Goal: Check status: Check status

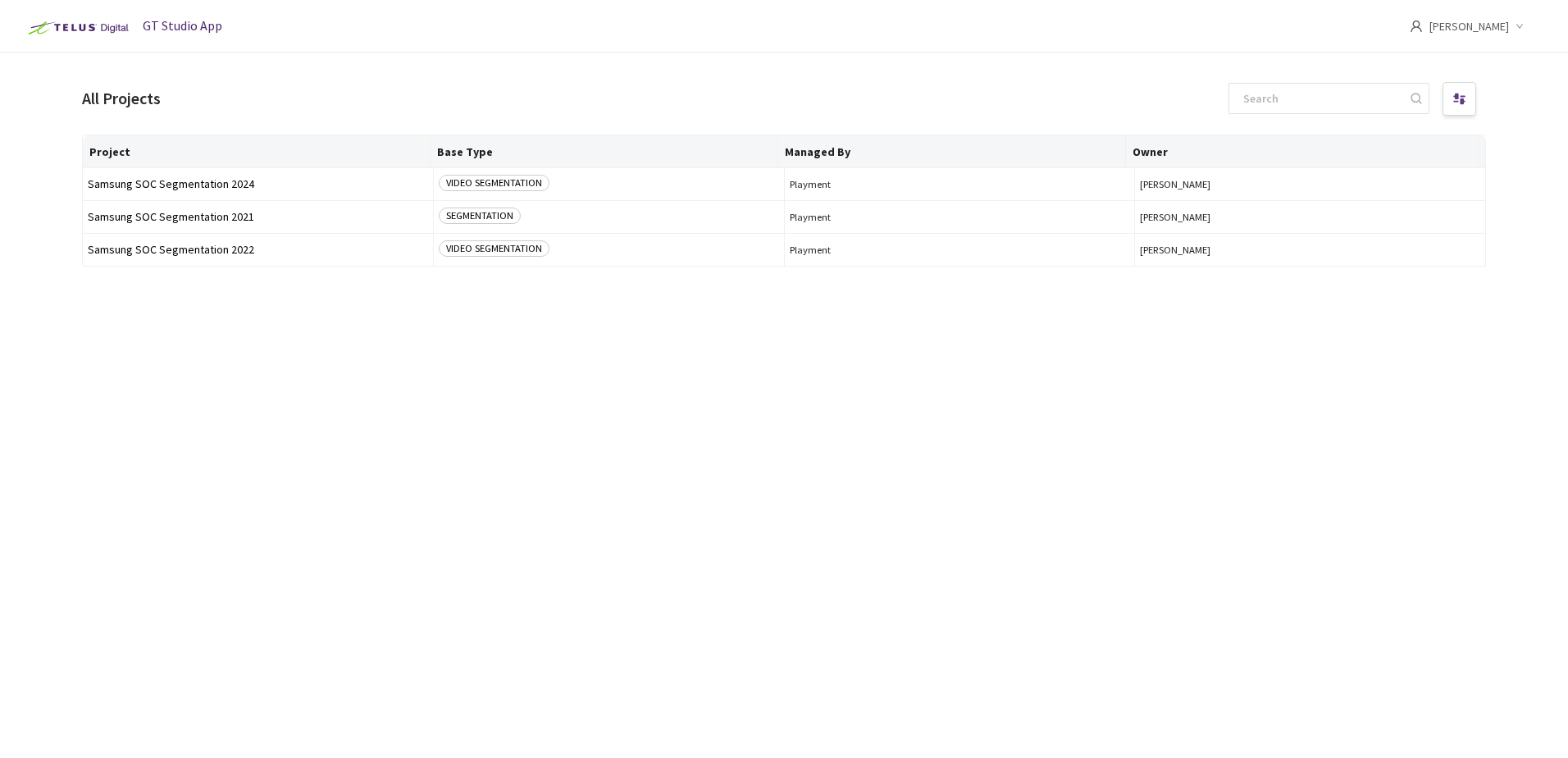
click at [1501, 394] on main "All Projects Project Base Type Managed By Owner Samsung SOC Segmentation 2024 V…" at bounding box center [784, 431] width 1568 height 758
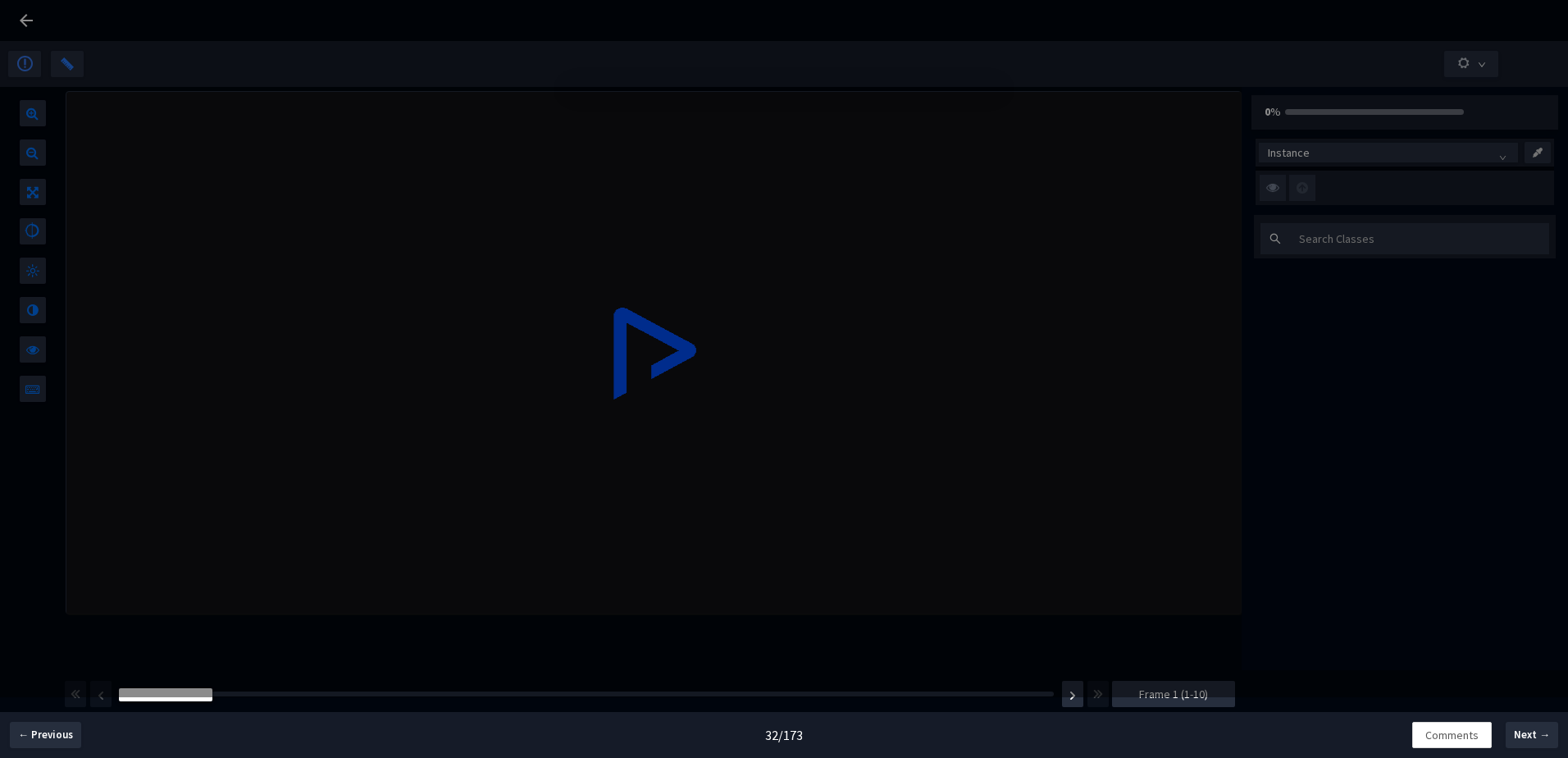
click at [26, 24] on div "There seems to be an error . Please check the uploaded data . Go Back Next Job" at bounding box center [784, 379] width 1568 height 758
click at [30, 20] on div "There seems to be an error . Please check the uploaded data . Go Back Next Job" at bounding box center [784, 379] width 1568 height 758
click at [50, 723] on div "There seems to be an error . Please check the uploaded data . Go Back Next Job" at bounding box center [784, 379] width 1568 height 758
click at [53, 733] on div "There seems to be an error . Please check the uploaded data . Go Back Next Job" at bounding box center [784, 379] width 1568 height 758
